Goal: Task Accomplishment & Management: Manage account settings

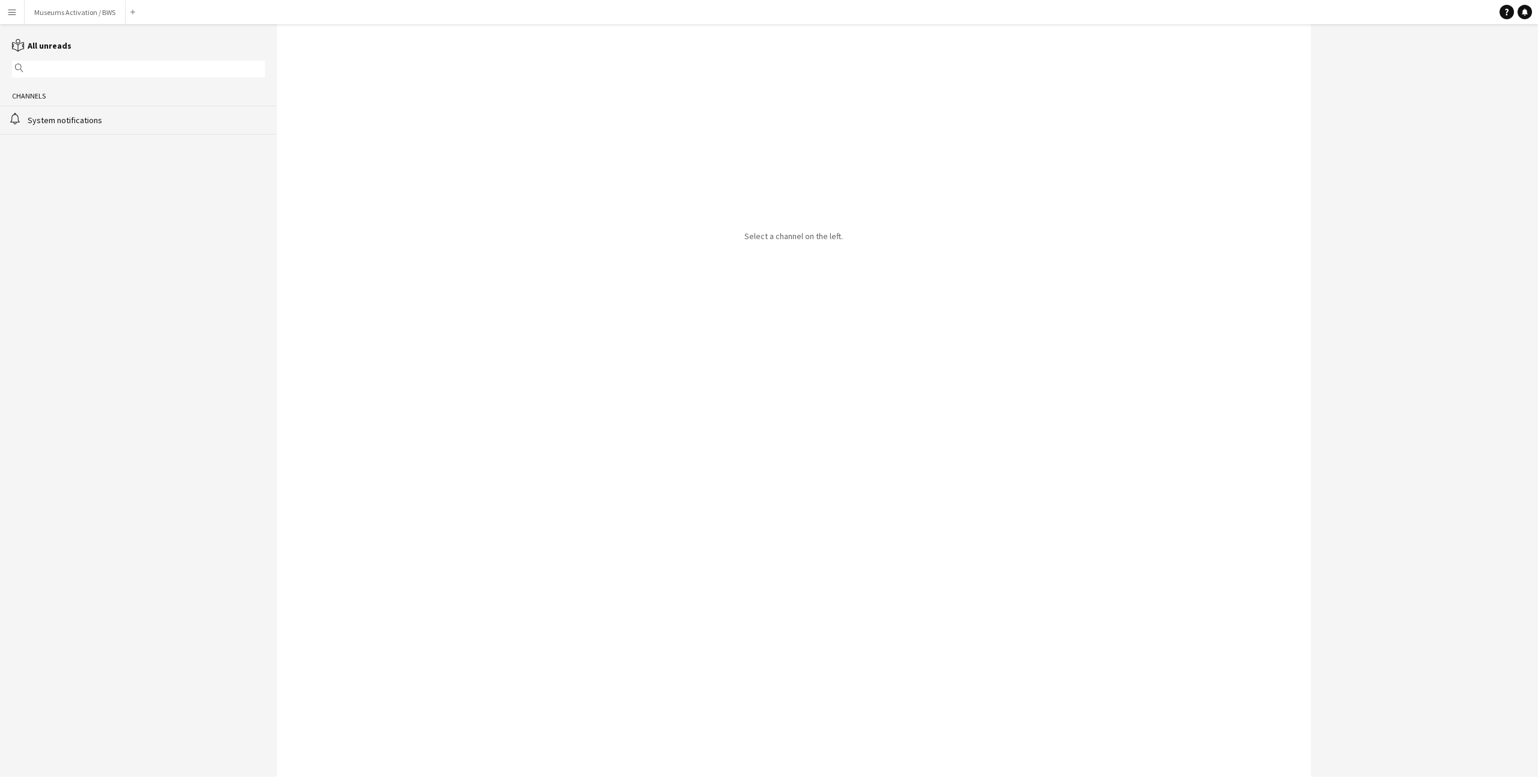
click at [4, 18] on button "Menu" at bounding box center [12, 12] width 24 height 24
click at [177, 171] on link "Your settings" at bounding box center [181, 172] width 120 height 24
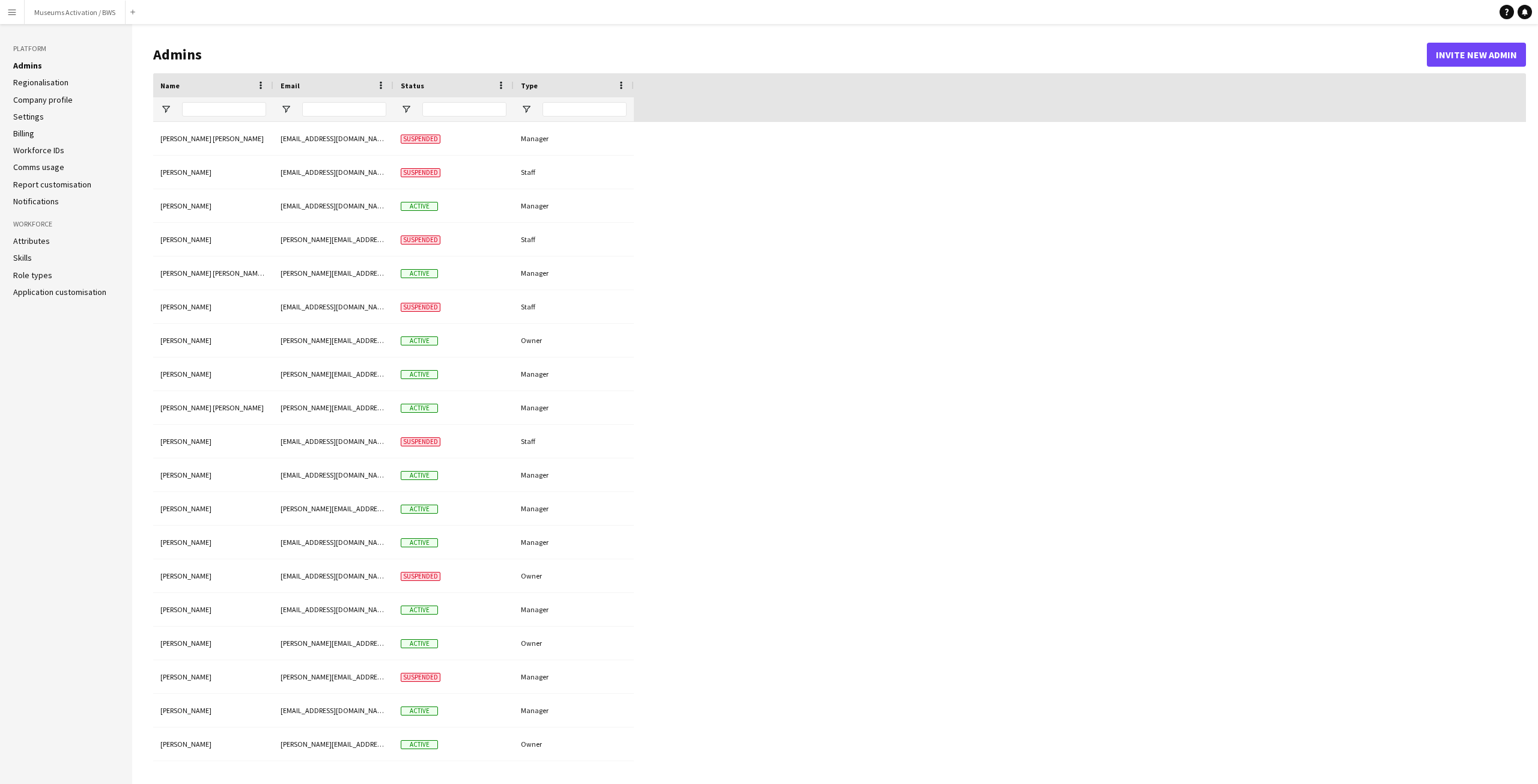
type input "**********"
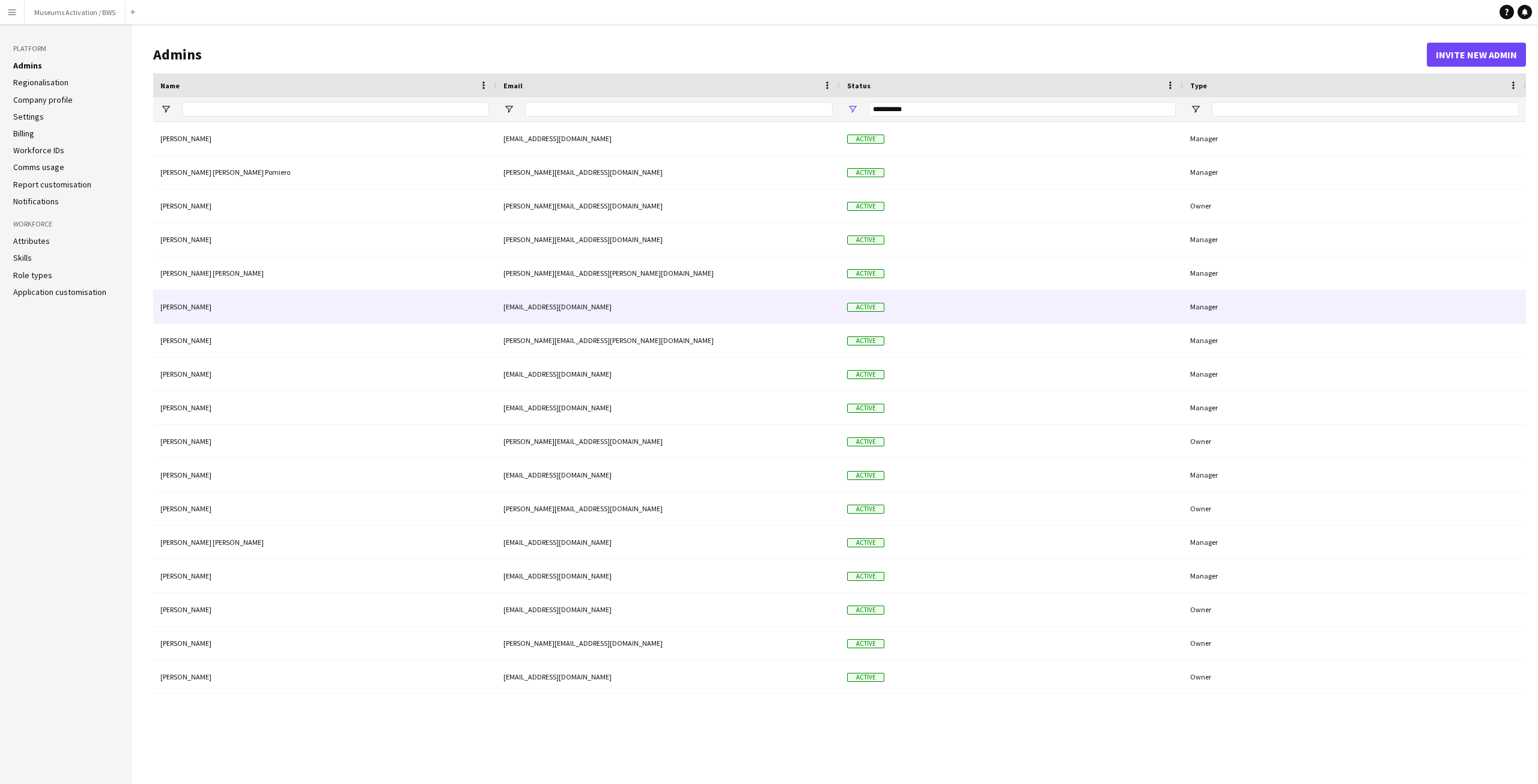
click at [312, 322] on div "Heba Faisal" at bounding box center [325, 306] width 343 height 33
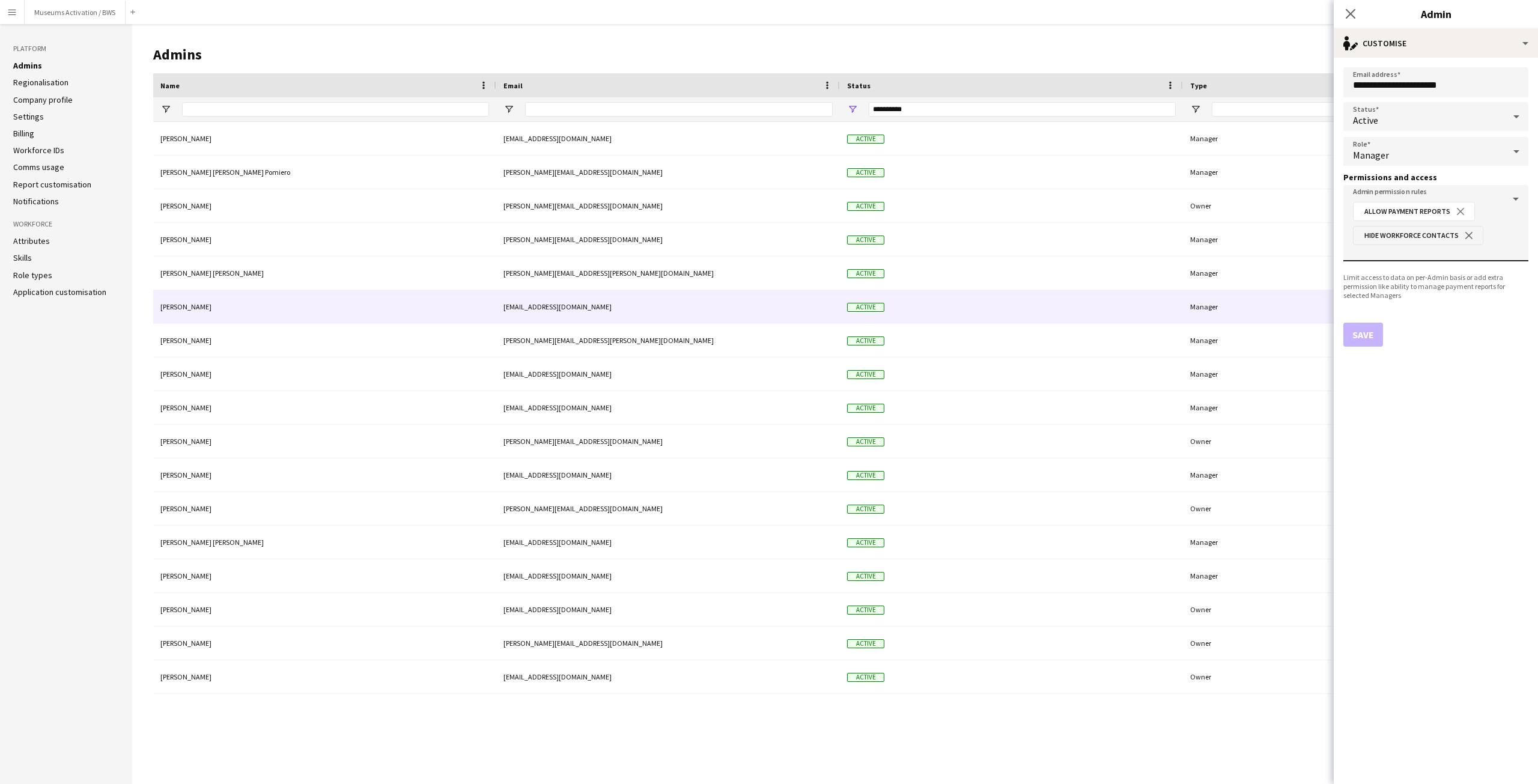
click at [1467, 238] on button "close" at bounding box center [1469, 235] width 20 height 11
click at [1458, 210] on button "close" at bounding box center [1461, 211] width 20 height 11
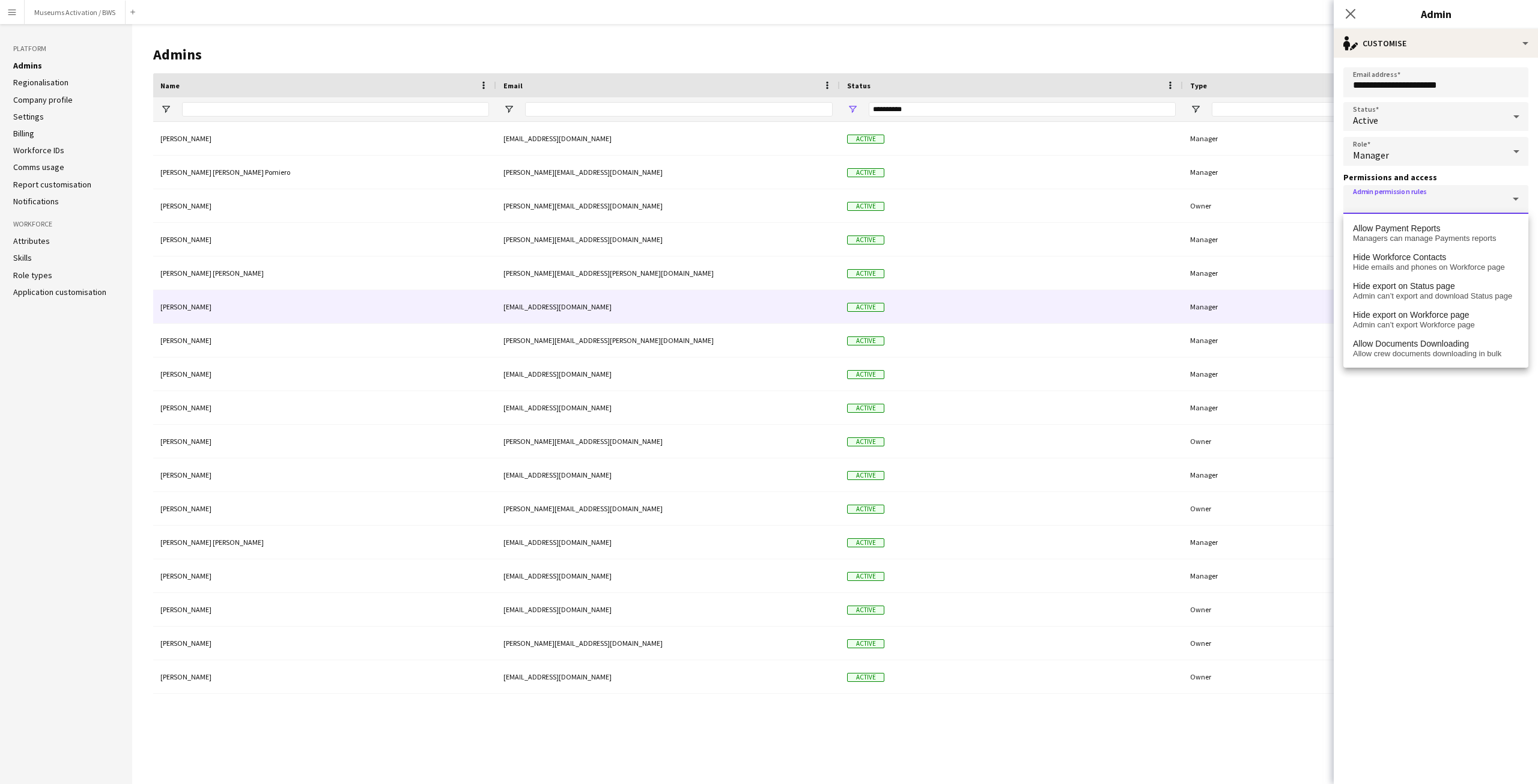
click at [1434, 152] on div "Manager" at bounding box center [1423, 152] width 161 height 29
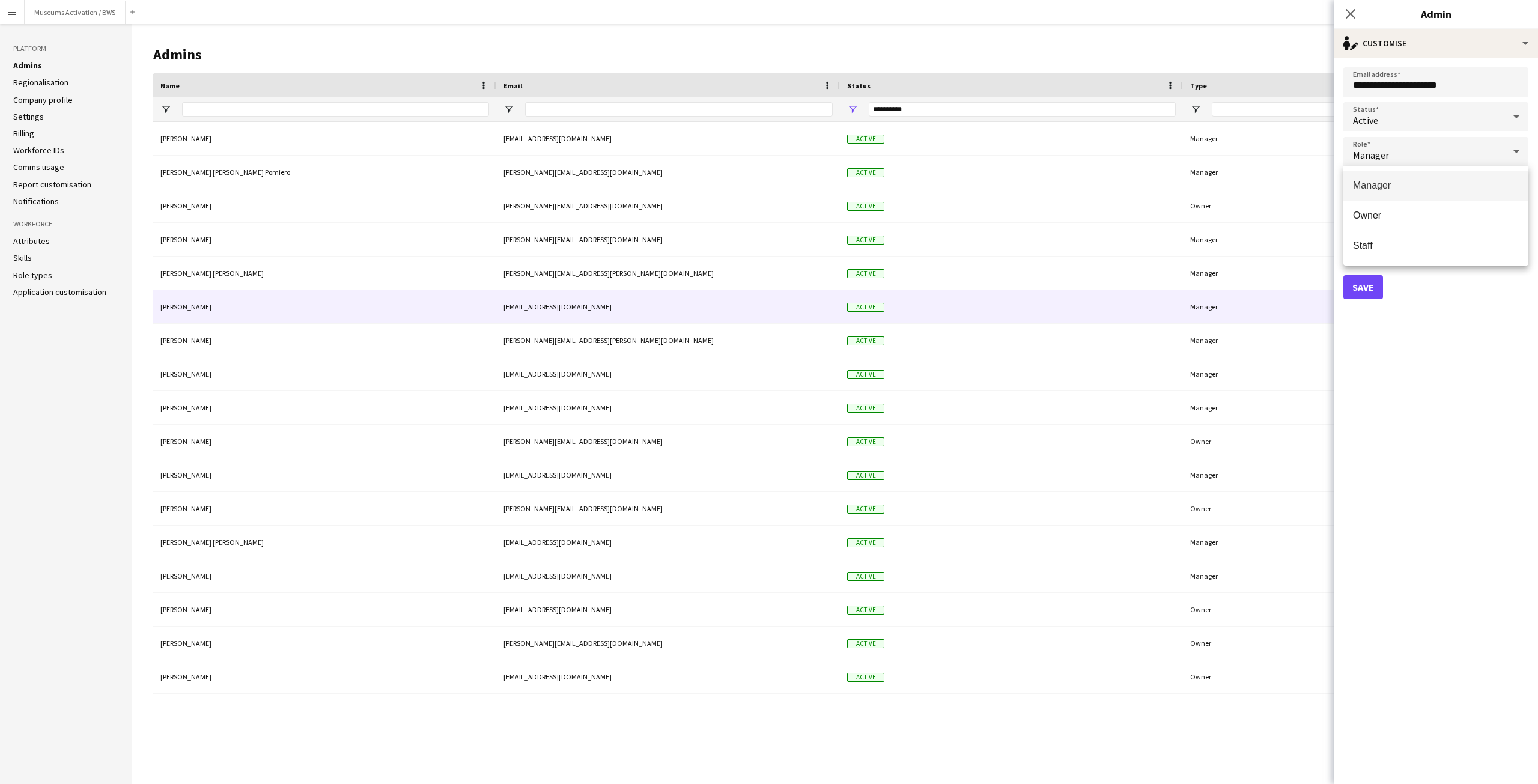
click at [1421, 117] on div at bounding box center [769, 392] width 1538 height 784
click at [1447, 121] on div "Active" at bounding box center [1423, 117] width 161 height 29
click at [1429, 189] on mat-option "Suspended" at bounding box center [1436, 180] width 185 height 30
click at [1362, 282] on button "Save" at bounding box center [1363, 287] width 39 height 24
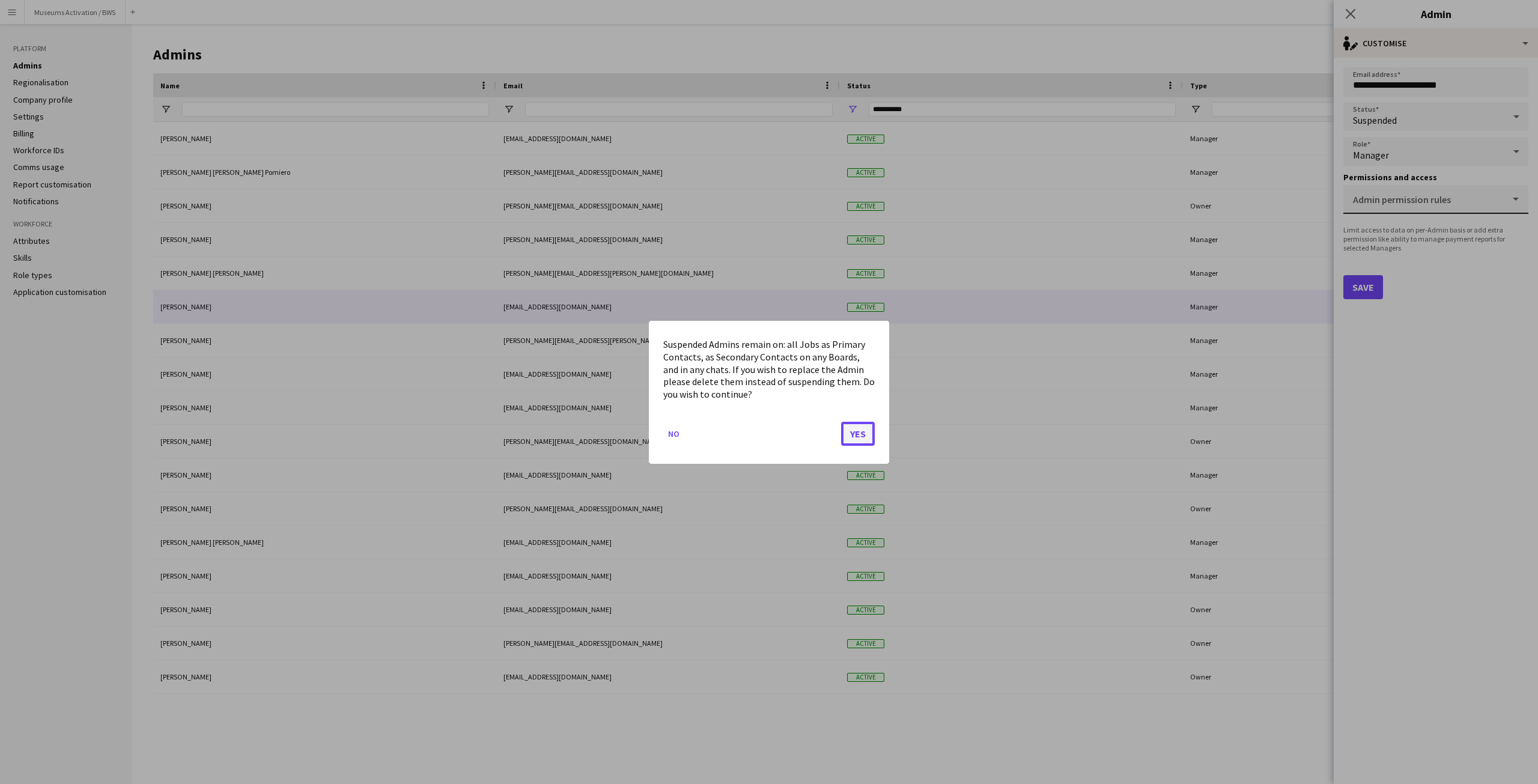
click at [854, 439] on button "Yes" at bounding box center [858, 432] width 34 height 24
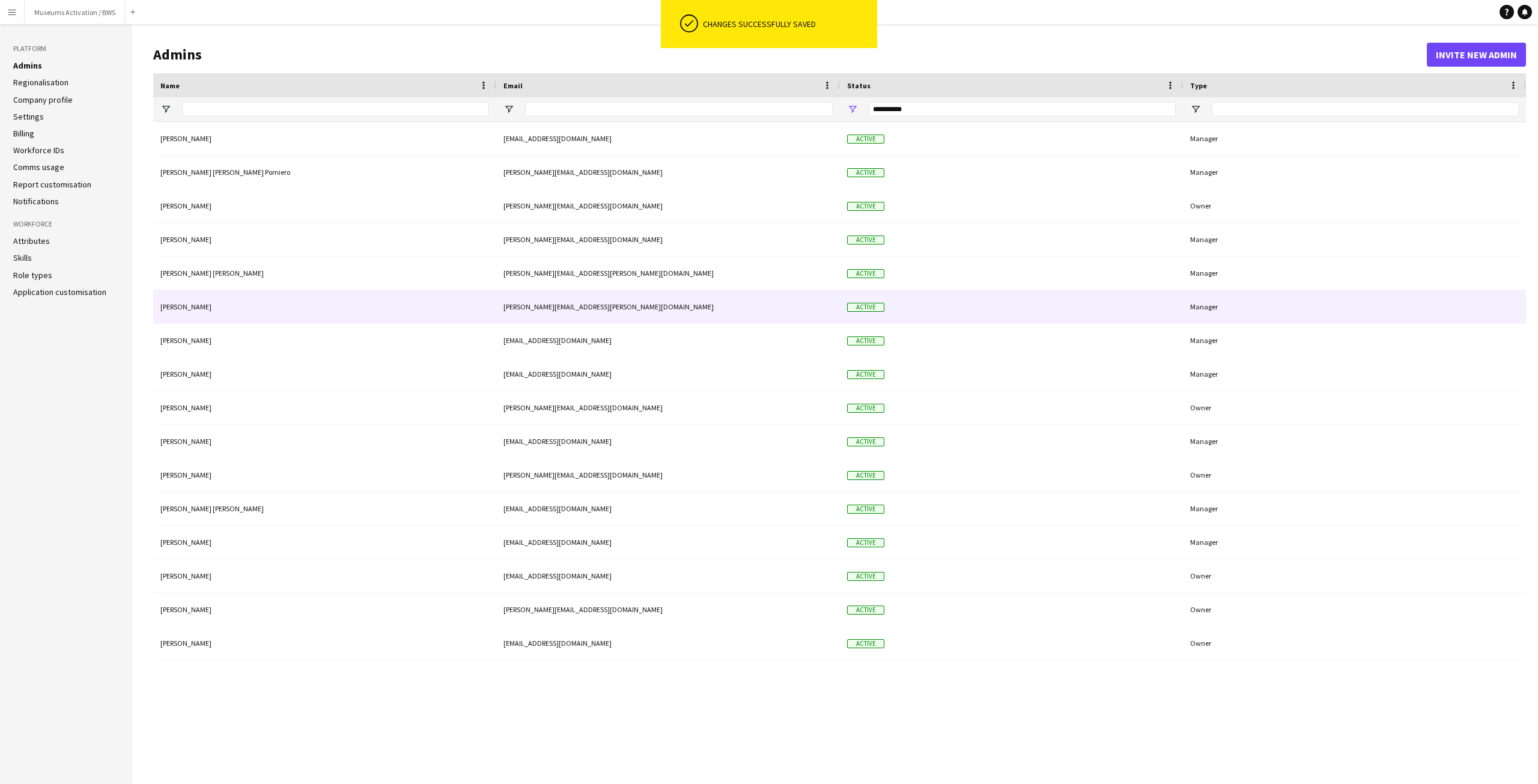
click at [187, 308] on div "Ibrahim Alabsi" at bounding box center [325, 306] width 343 height 33
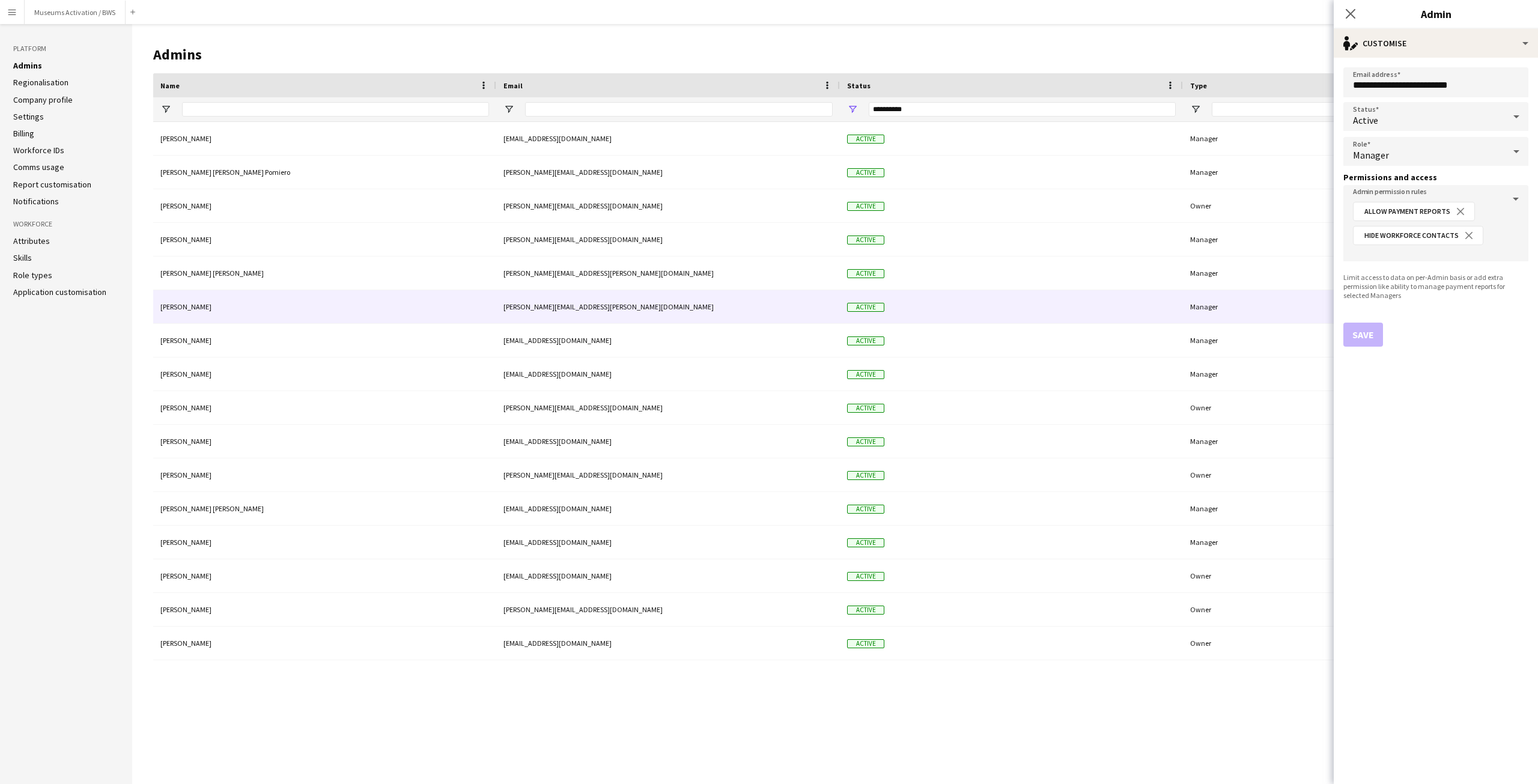
click at [1430, 109] on div "Active" at bounding box center [1423, 117] width 161 height 29
click at [1413, 179] on span "Suspended" at bounding box center [1435, 181] width 166 height 12
click at [1369, 326] on button "Save" at bounding box center [1363, 334] width 39 height 24
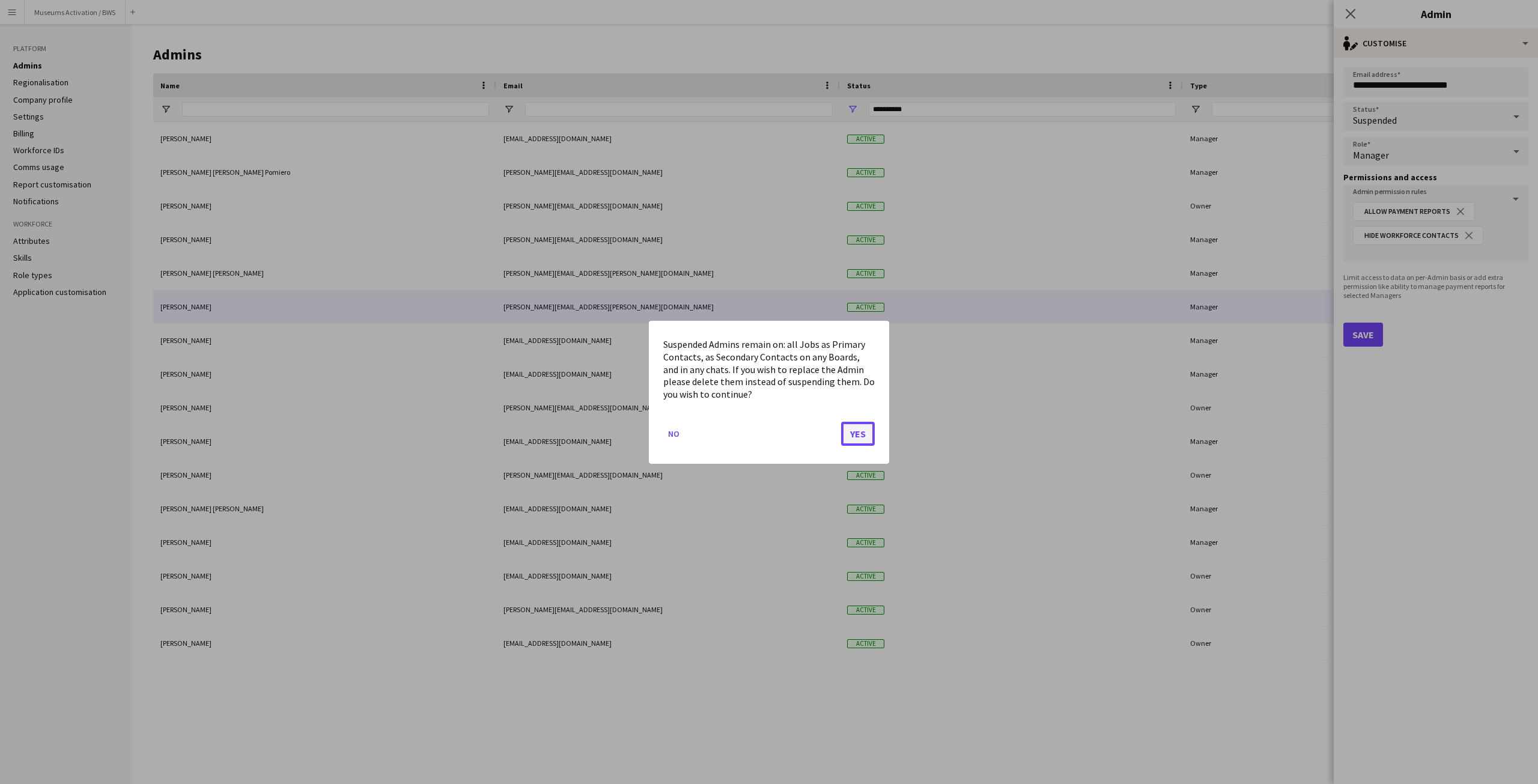
click at [856, 431] on button "Yes" at bounding box center [858, 432] width 34 height 24
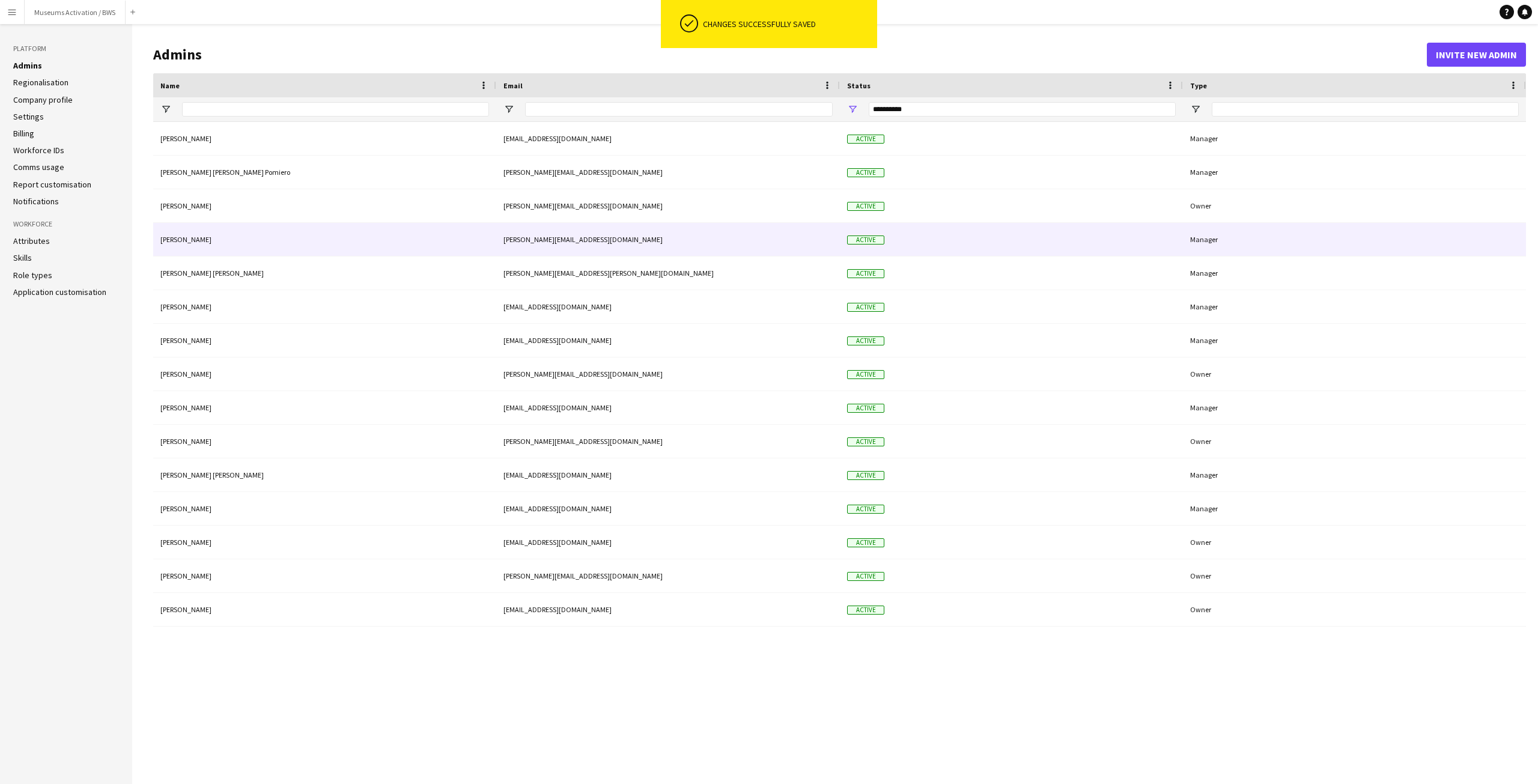
click at [259, 240] on div "Dina Abu Sittah" at bounding box center [325, 238] width 343 height 33
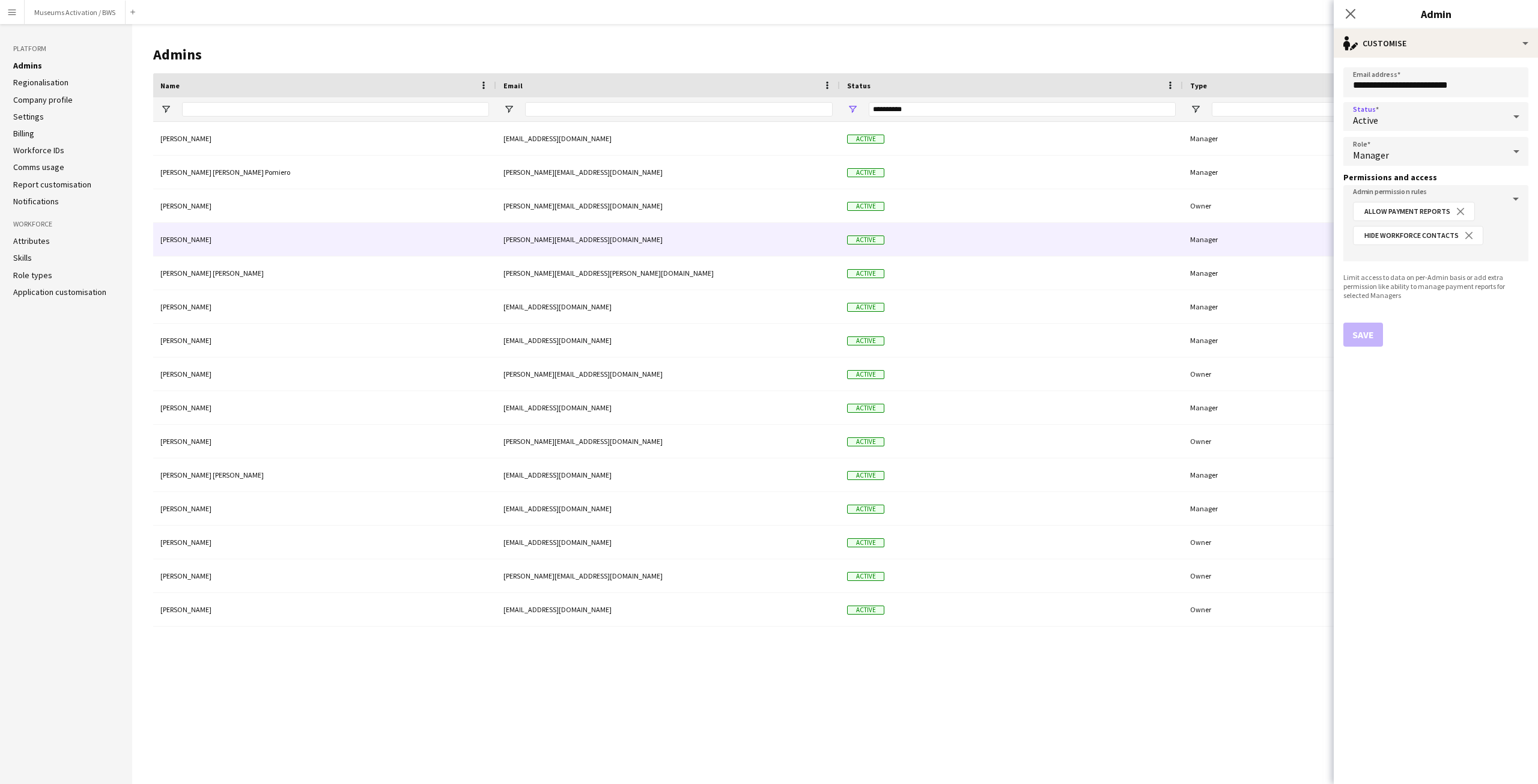
click at [1378, 124] on div "Active" at bounding box center [1423, 117] width 161 height 29
click at [1378, 181] on span "Suspended" at bounding box center [1435, 181] width 166 height 12
click at [1356, 333] on button "Save" at bounding box center [1363, 334] width 39 height 24
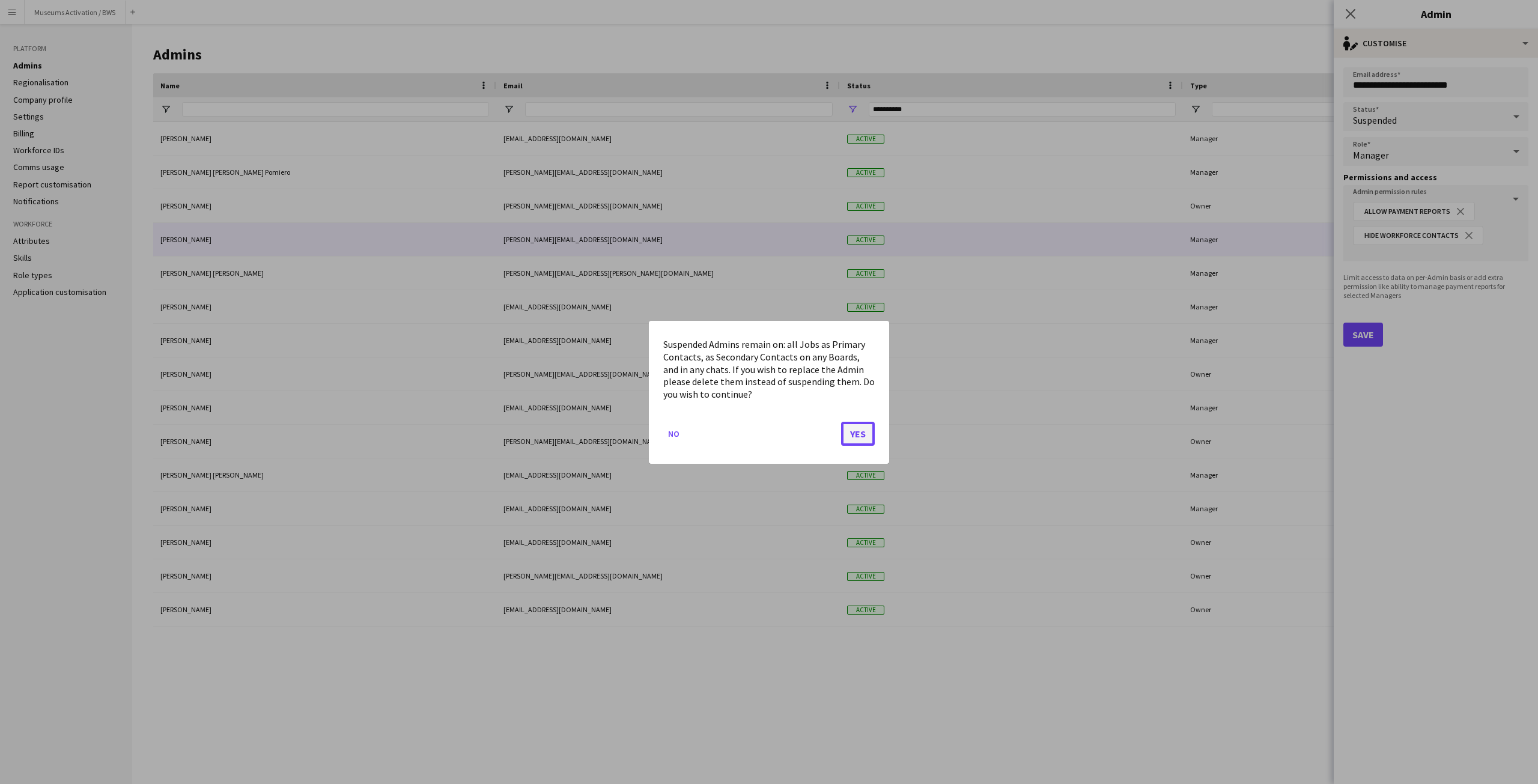
click at [855, 438] on button "Yes" at bounding box center [858, 432] width 34 height 24
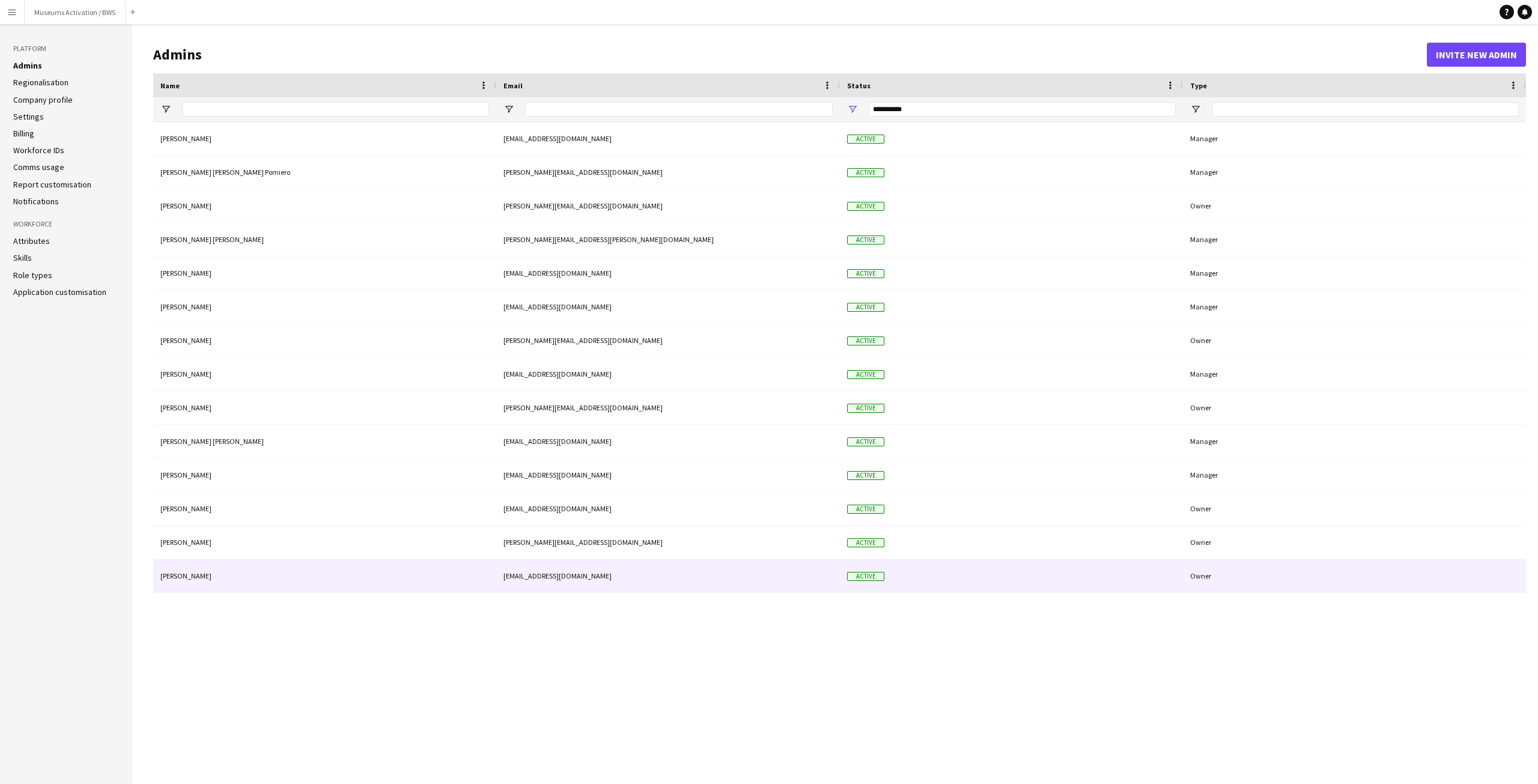
click at [216, 583] on div "Shayma Abdelsalam" at bounding box center [325, 575] width 343 height 33
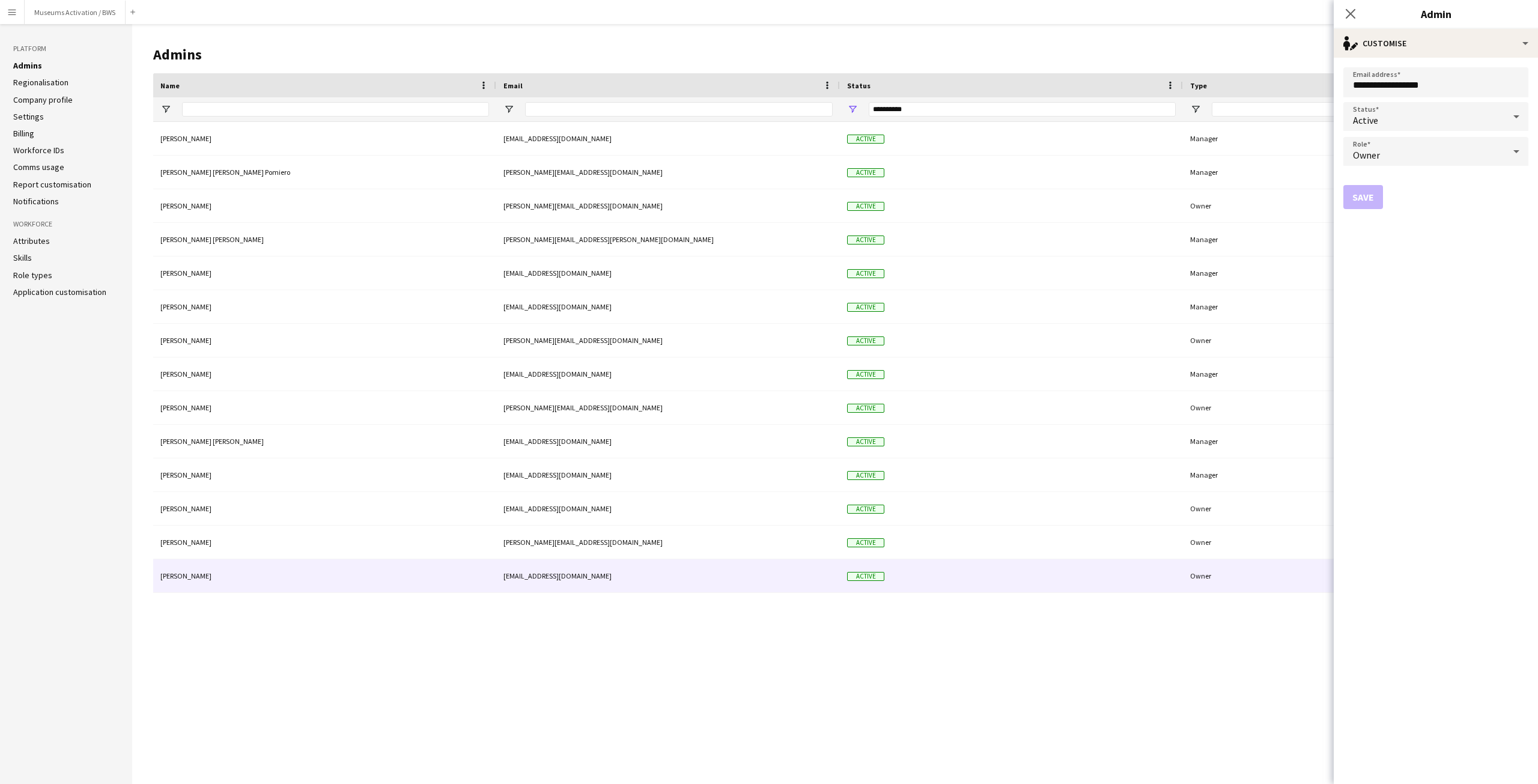
click at [1396, 120] on div "Active" at bounding box center [1423, 117] width 161 height 29
click at [1388, 187] on mat-option "Suspended" at bounding box center [1436, 180] width 185 height 30
click at [1369, 203] on button "Save" at bounding box center [1363, 197] width 39 height 24
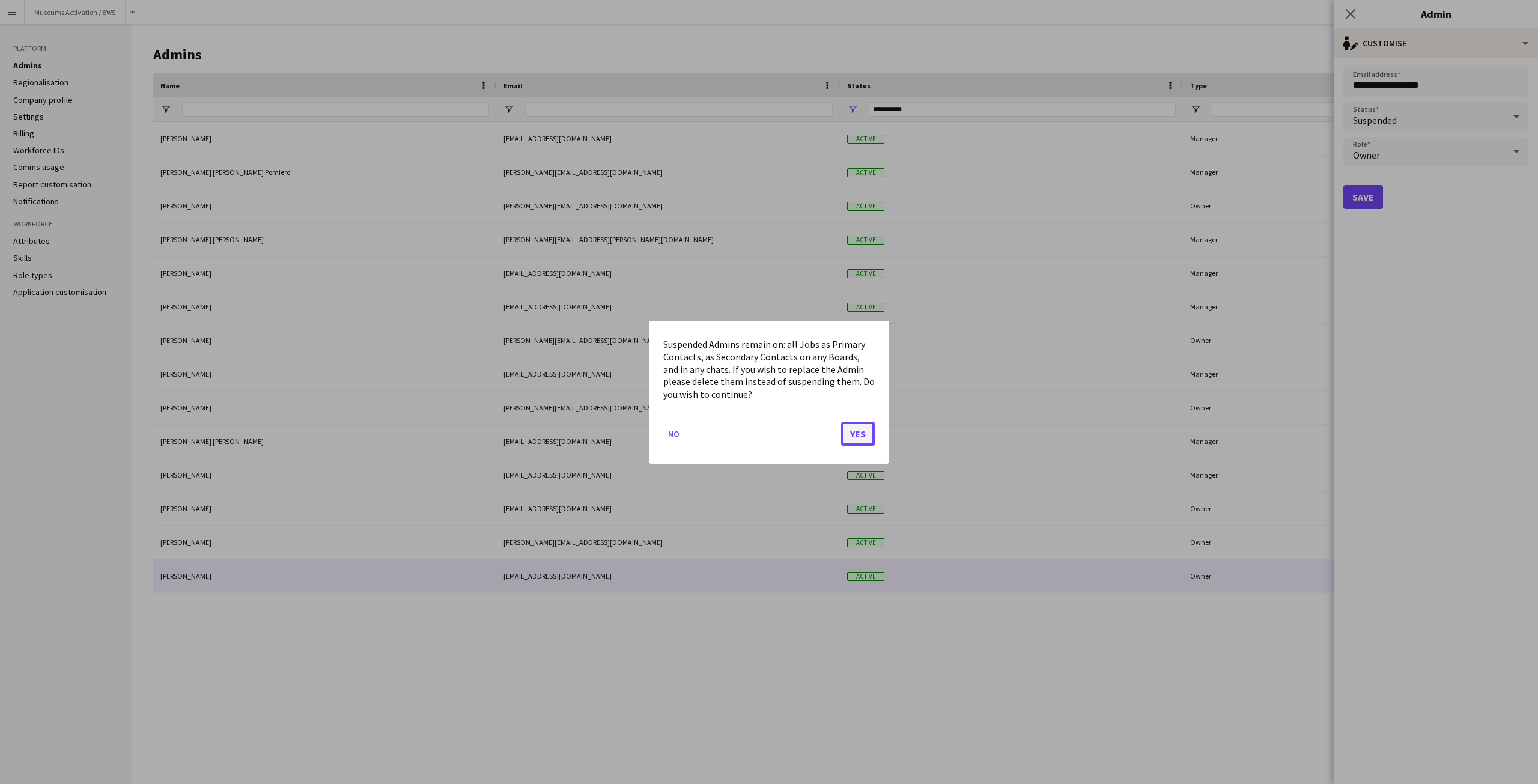
click at [843, 430] on button "Yes" at bounding box center [858, 432] width 34 height 24
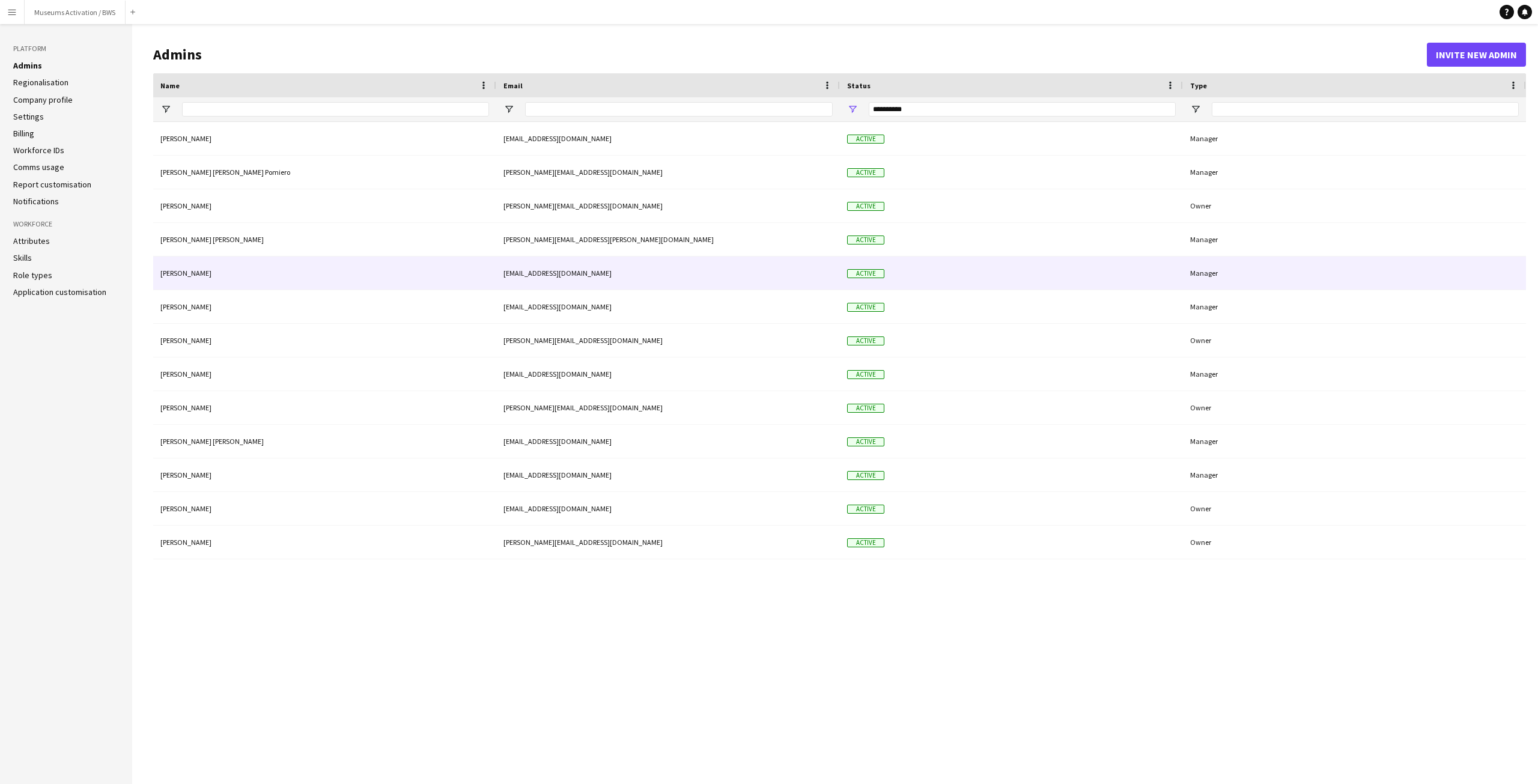
click at [327, 268] on div "Karam Alkhlf" at bounding box center [325, 273] width 343 height 33
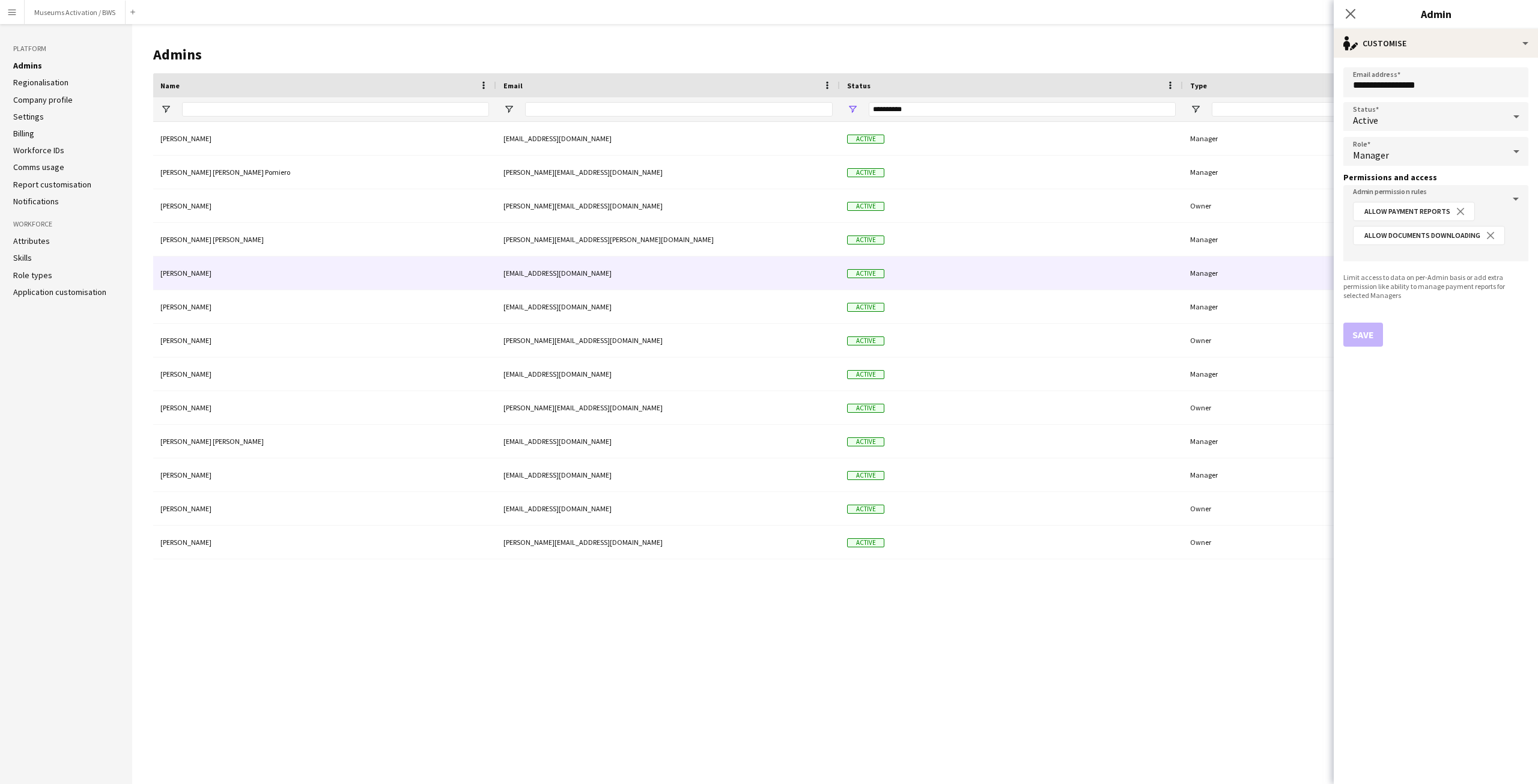
click at [1386, 161] on div "Manager" at bounding box center [1423, 152] width 161 height 29
click at [1396, 298] on div at bounding box center [769, 392] width 1538 height 784
click at [1402, 292] on div "Limit access to data on per-Admin basis or add extra permission like ability to…" at bounding box center [1436, 286] width 185 height 27
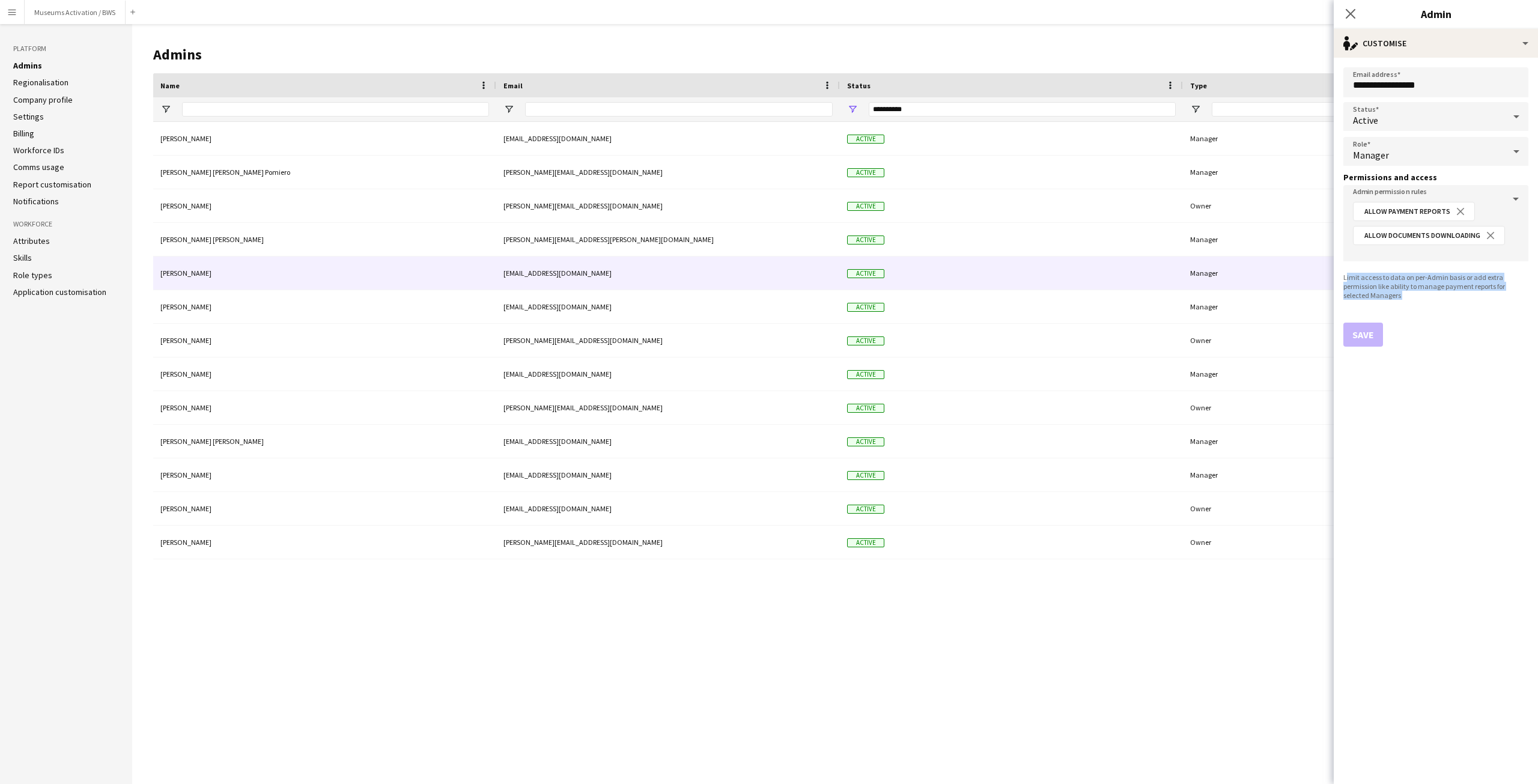
click at [1402, 292] on div "Limit access to data on per-Admin basis or add extra permission like ability to…" at bounding box center [1436, 286] width 185 height 27
click at [1377, 46] on div "single-neutral-actions-edit-1 Customise" at bounding box center [1436, 44] width 204 height 29
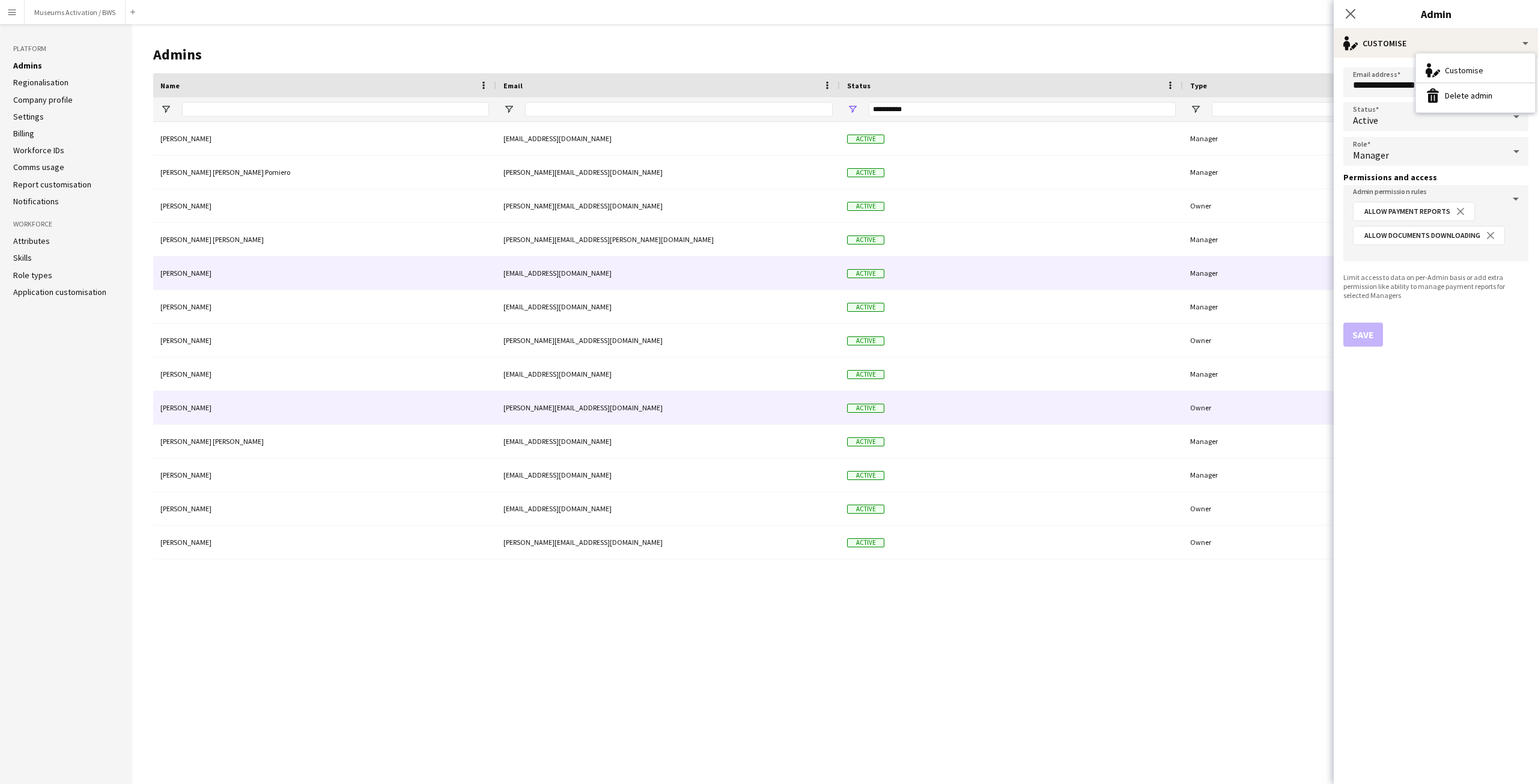
click at [228, 403] on div "Omar Chakhachiro" at bounding box center [325, 407] width 343 height 33
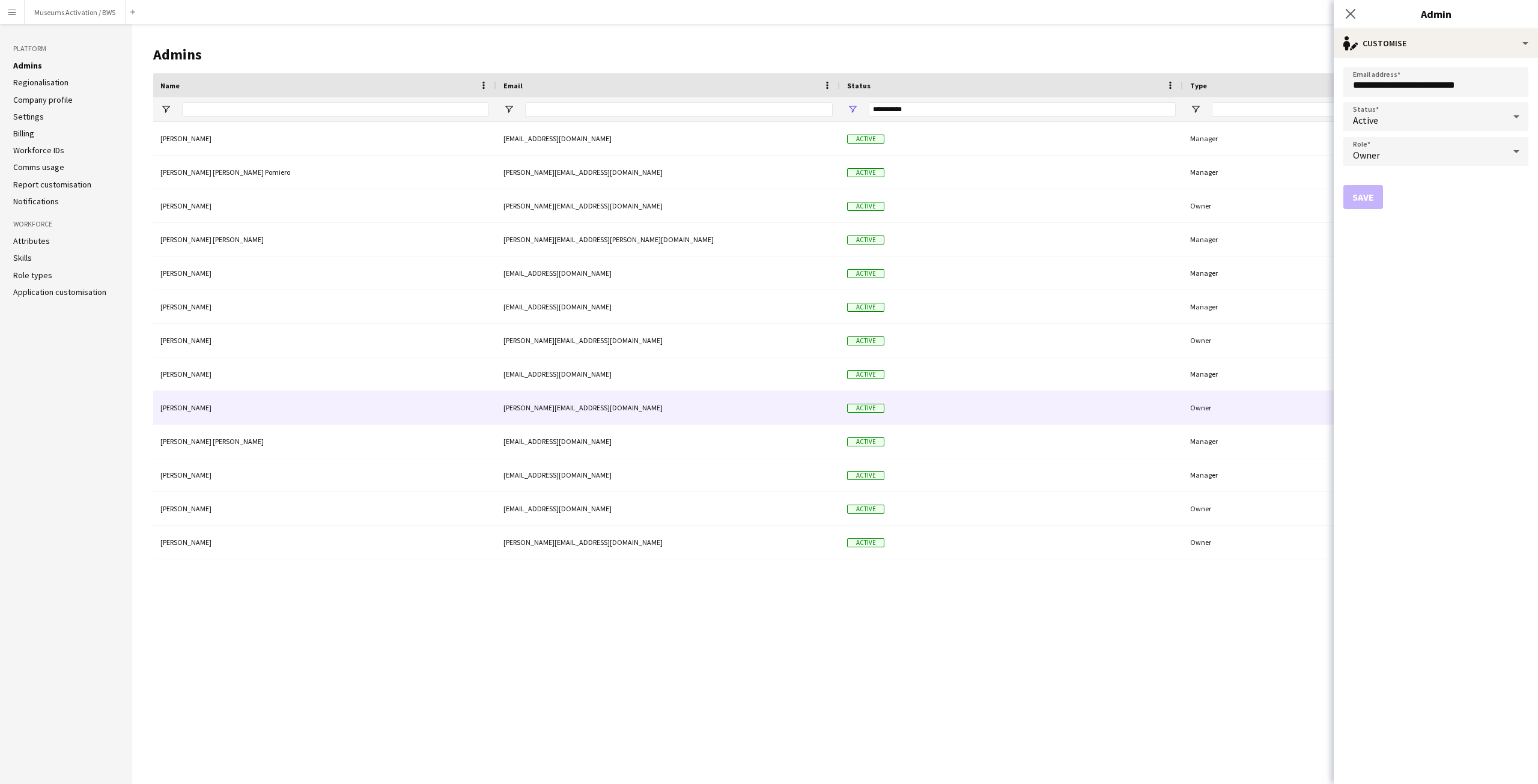
click at [309, 44] on header "Admins Invite new admin" at bounding box center [839, 54] width 1372 height 37
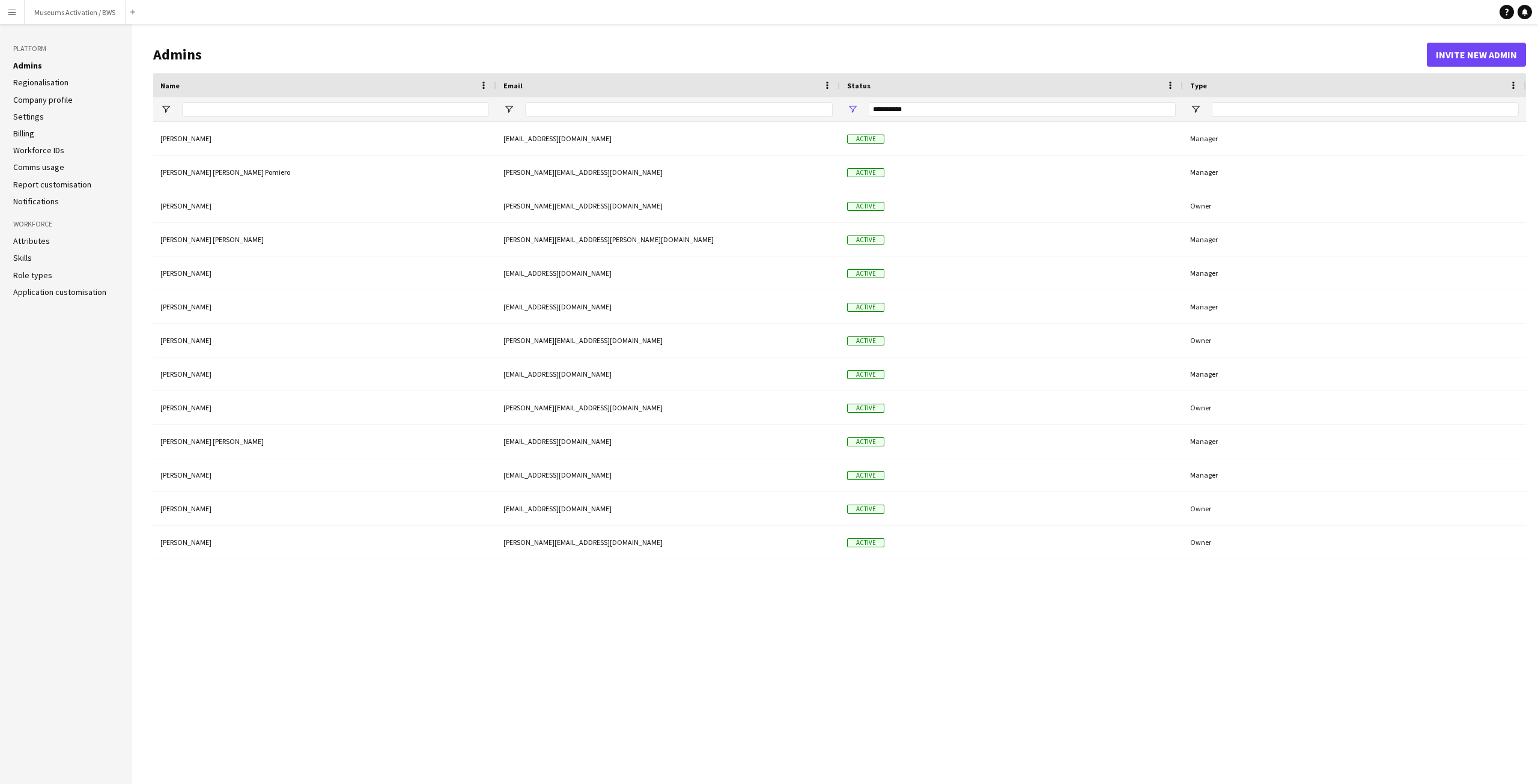
click at [1203, 109] on div at bounding box center [1354, 109] width 343 height 24
